Goal: Entertainment & Leisure: Consume media (video, audio)

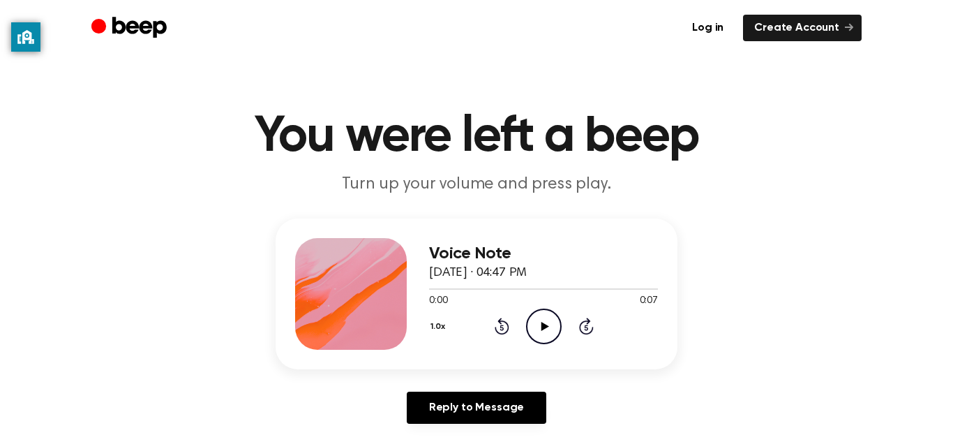
click at [535, 319] on icon "Play Audio" at bounding box center [544, 327] width 36 height 36
click at [551, 313] on icon "Play Audio" at bounding box center [544, 327] width 36 height 36
click at [546, 323] on icon "Play Audio" at bounding box center [544, 327] width 36 height 36
click at [548, 328] on icon "Play Audio" at bounding box center [544, 327] width 36 height 36
click at [544, 313] on icon "Play Audio" at bounding box center [544, 327] width 36 height 36
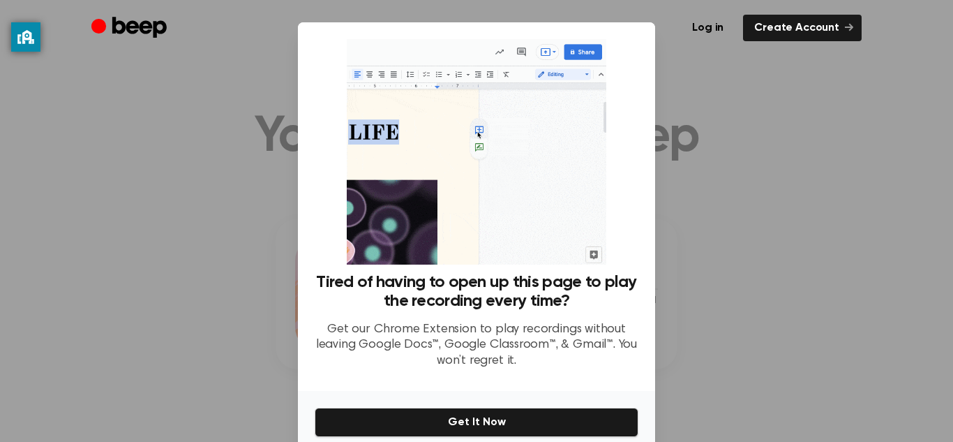
click at [754, 332] on div at bounding box center [476, 221] width 953 height 442
